Goal: Transaction & Acquisition: Purchase product/service

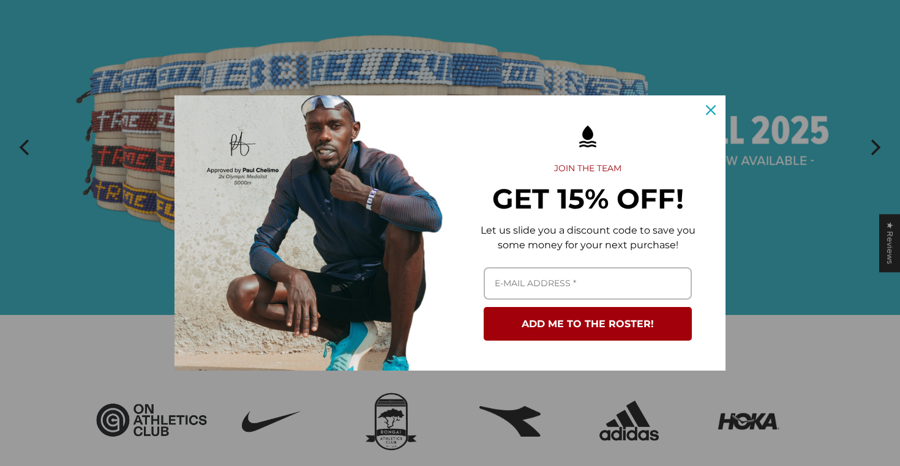
scroll to position [120, 0]
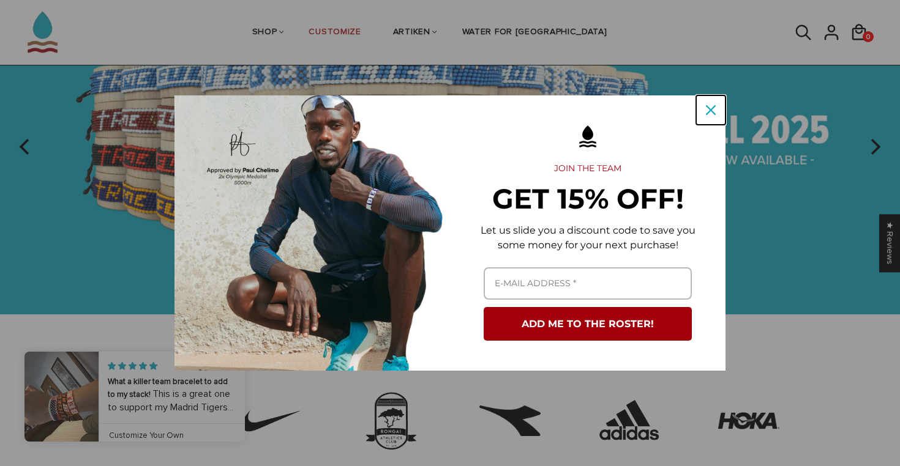
click at [712, 114] on icon "close icon" at bounding box center [711, 110] width 10 height 10
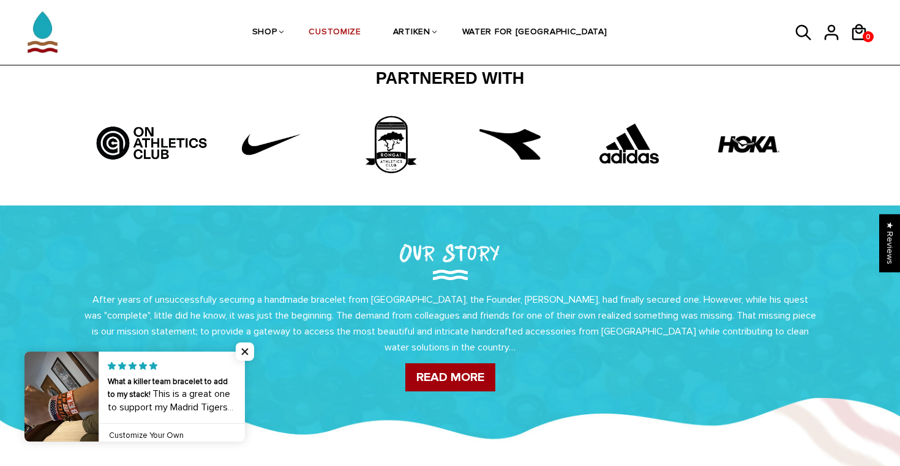
scroll to position [404, 0]
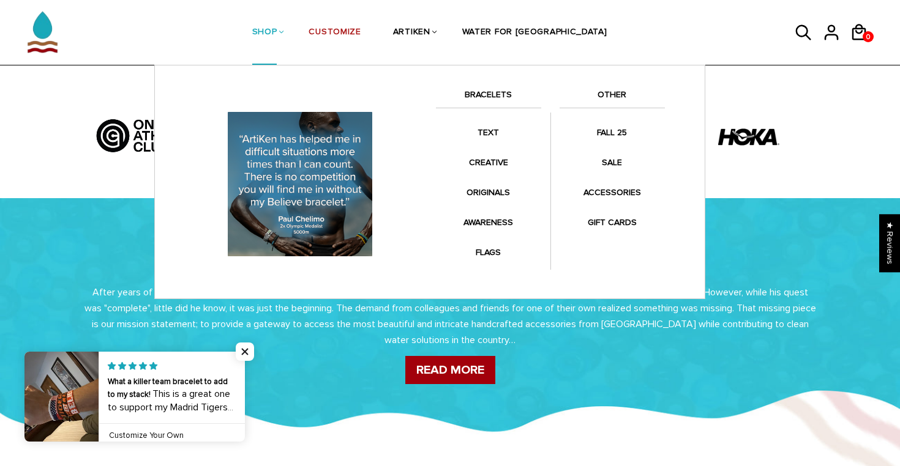
click at [277, 40] on link "SHOP" at bounding box center [264, 33] width 25 height 65
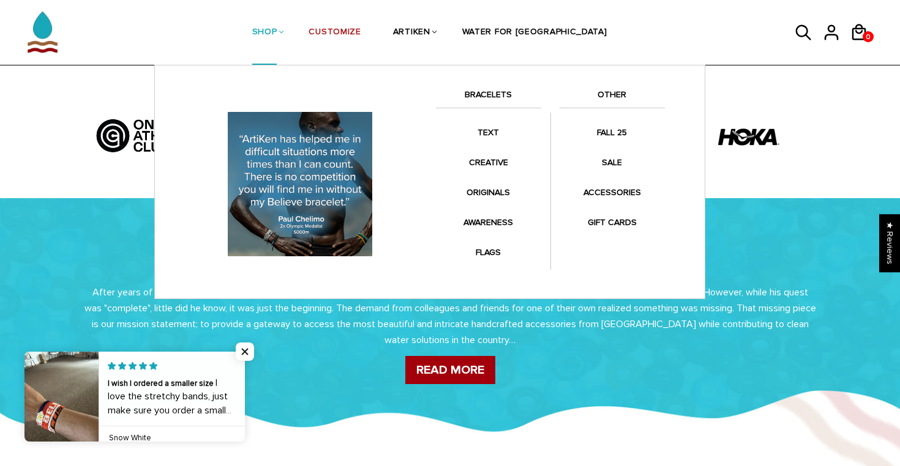
click at [497, 88] on link "BRACELETS" at bounding box center [488, 98] width 105 height 21
click at [498, 91] on link "BRACELETS" at bounding box center [488, 98] width 105 height 21
click at [277, 31] on link "SHOP" at bounding box center [264, 33] width 25 height 65
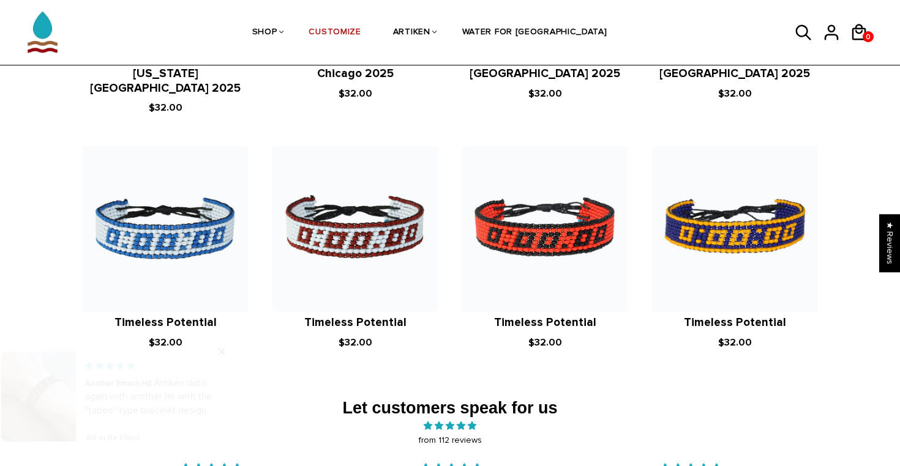
scroll to position [1622, 0]
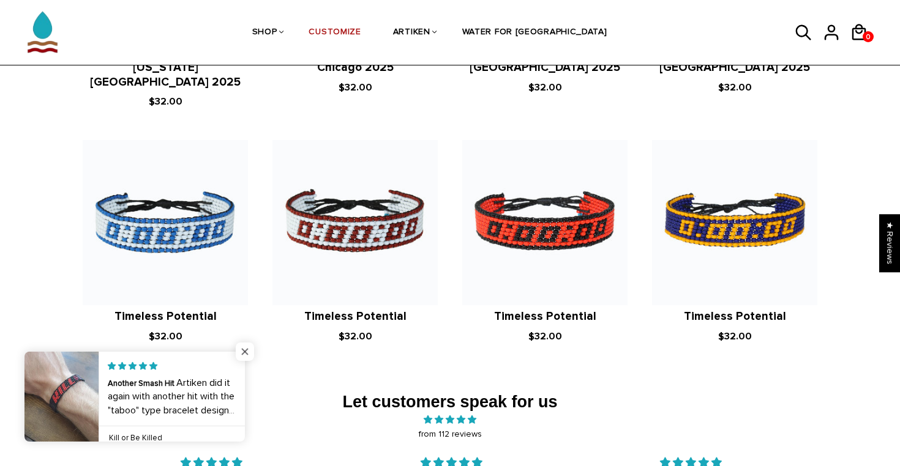
click at [241, 356] on span "Close popup widget" at bounding box center [245, 352] width 18 height 18
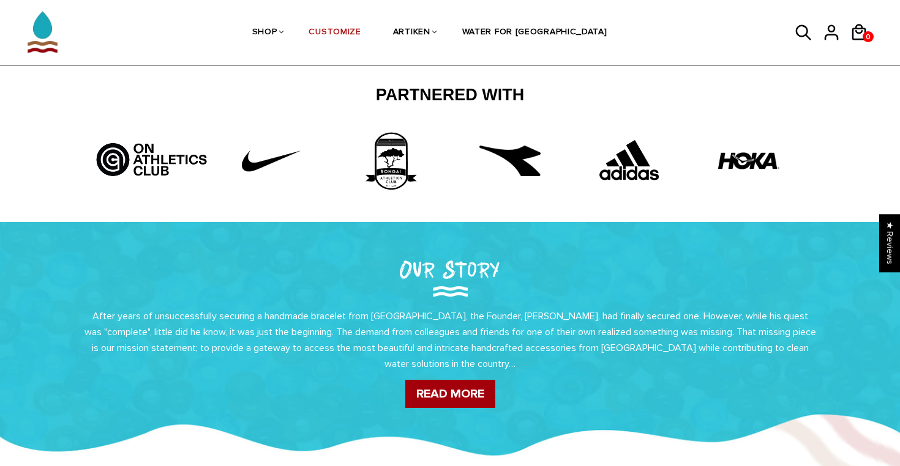
scroll to position [34, 0]
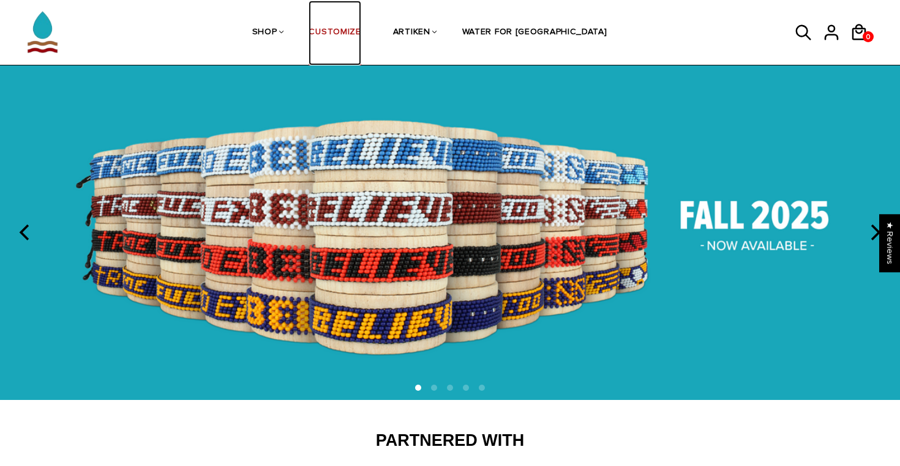
click at [352, 39] on link "CUSTOMIZE" at bounding box center [334, 33] width 52 height 65
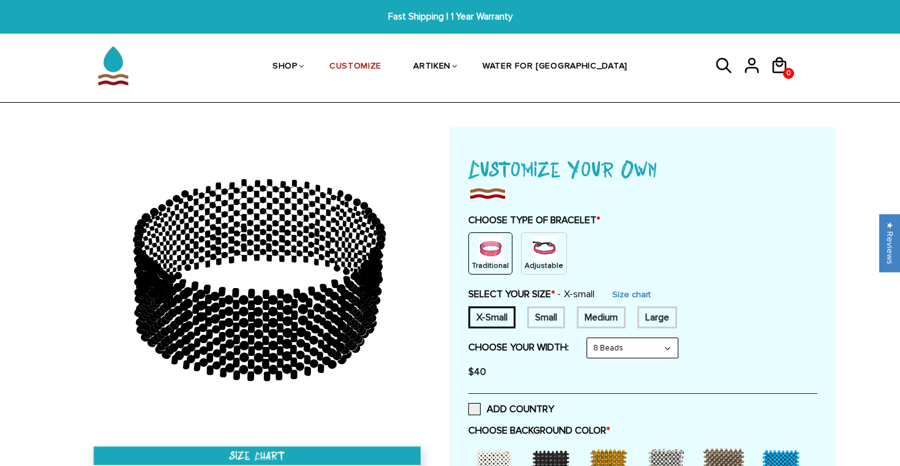
click at [542, 254] on img at bounding box center [544, 248] width 24 height 24
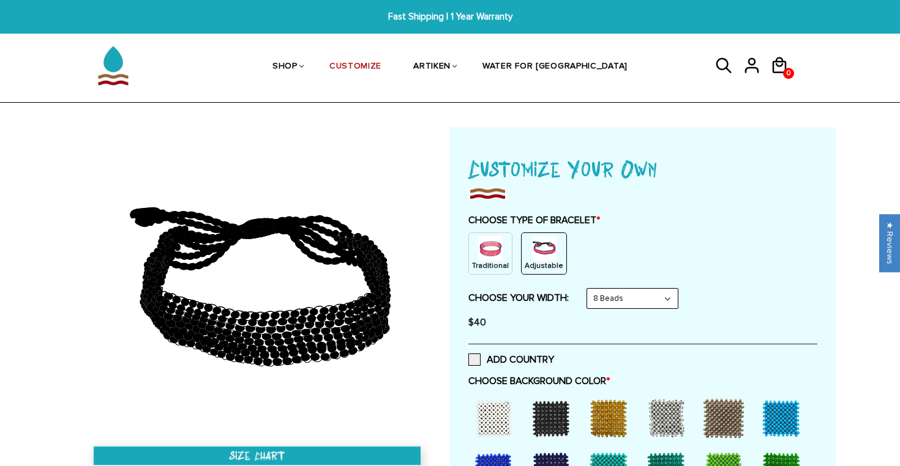
click at [491, 258] on img at bounding box center [490, 248] width 24 height 24
